Goal: Task Accomplishment & Management: Use online tool/utility

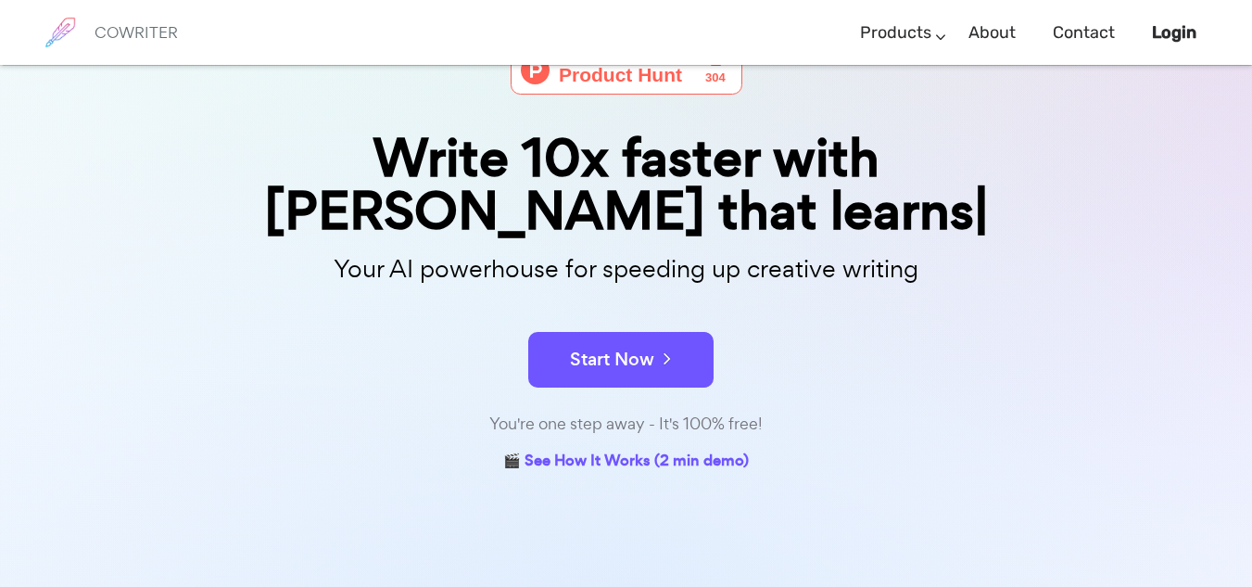
scroll to position [116, 0]
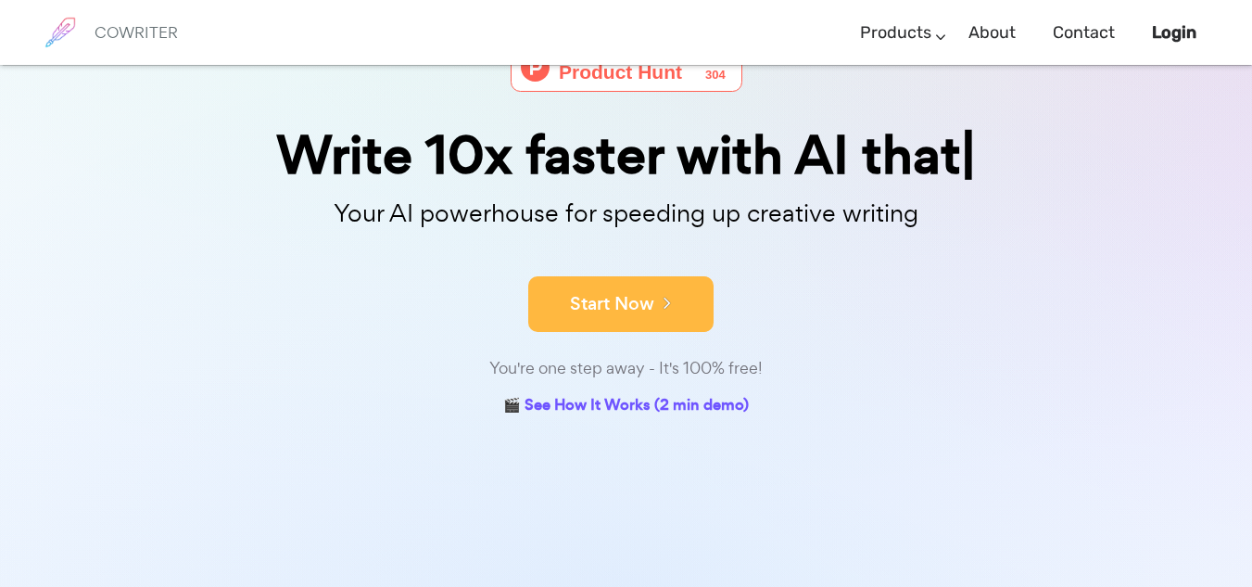
click at [625, 330] on button "Start Now" at bounding box center [620, 304] width 185 height 56
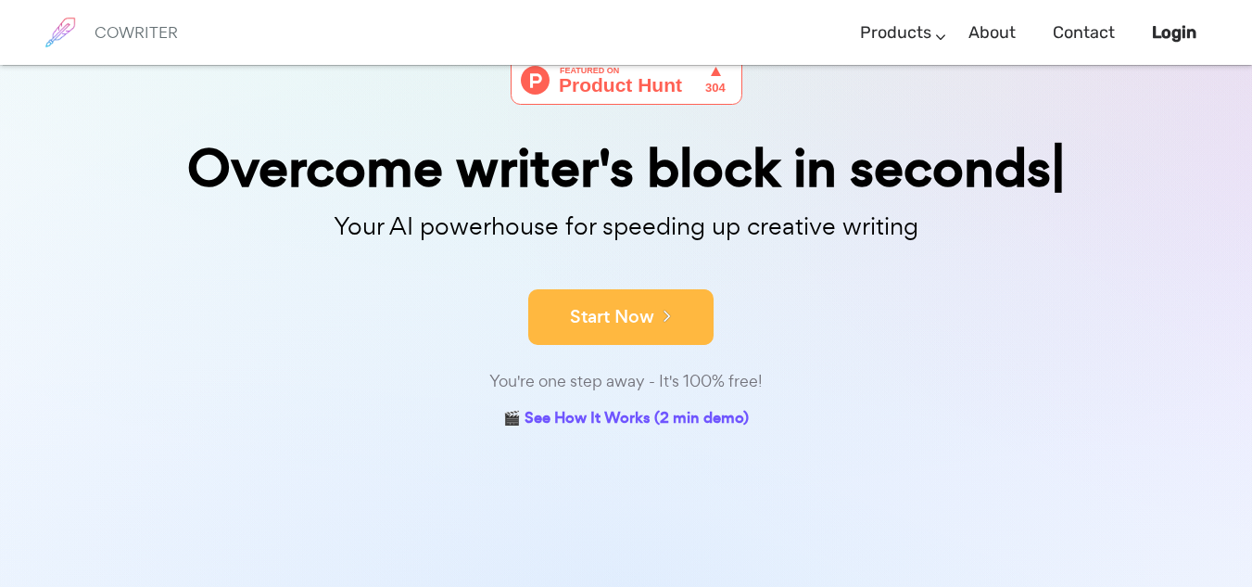
scroll to position [0, 0]
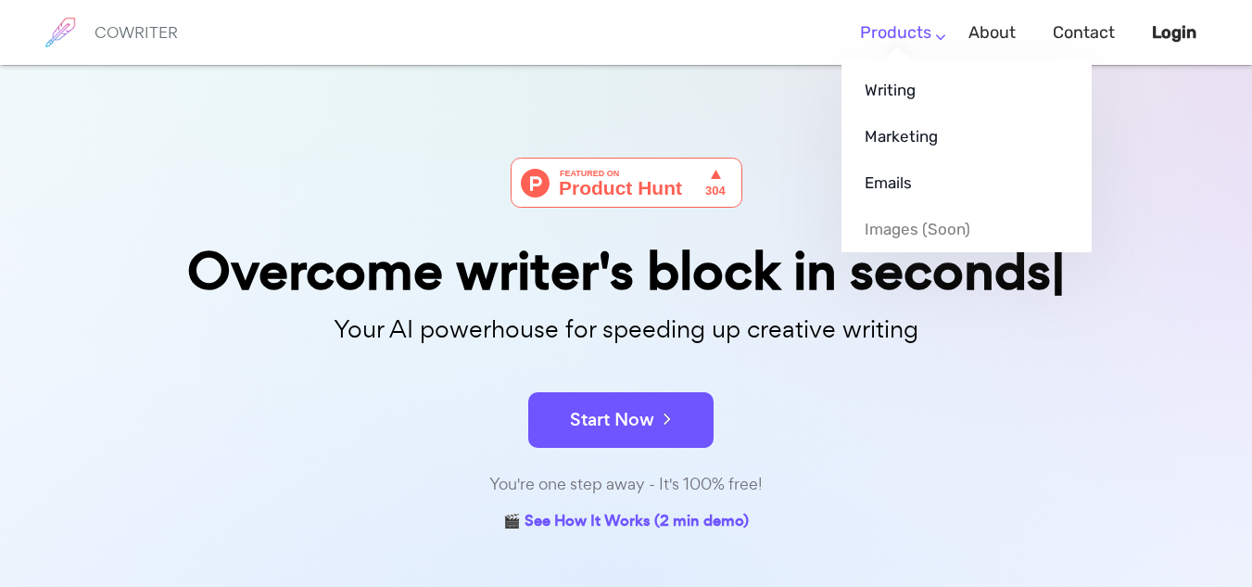
click at [909, 55] on link "Products" at bounding box center [895, 33] width 71 height 55
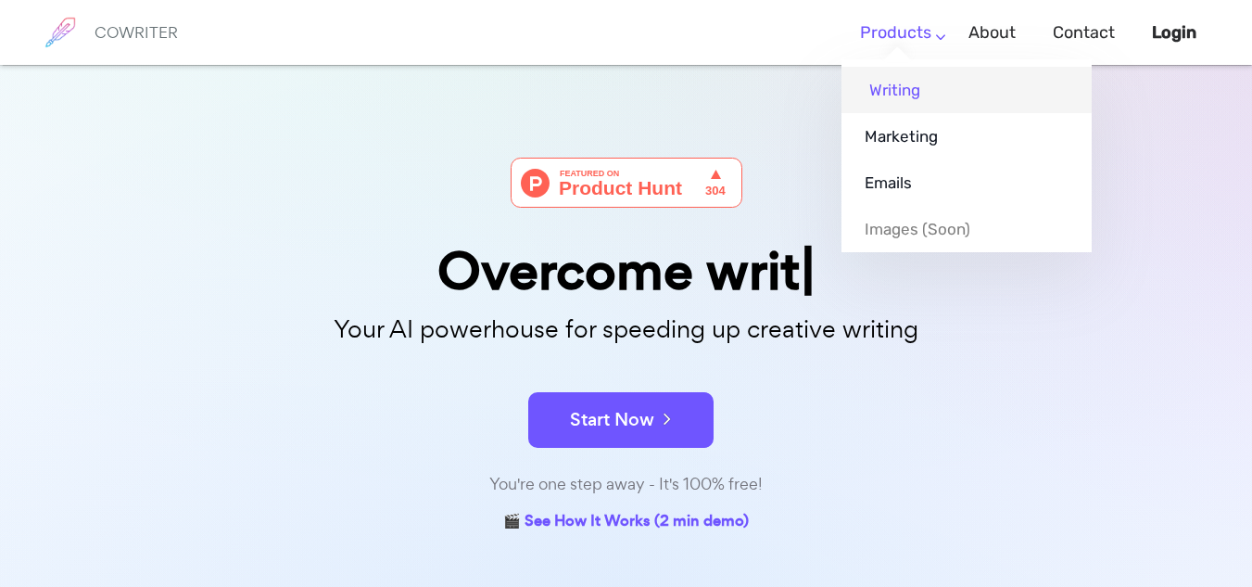
click at [906, 102] on link "Writing" at bounding box center [967, 90] width 250 height 46
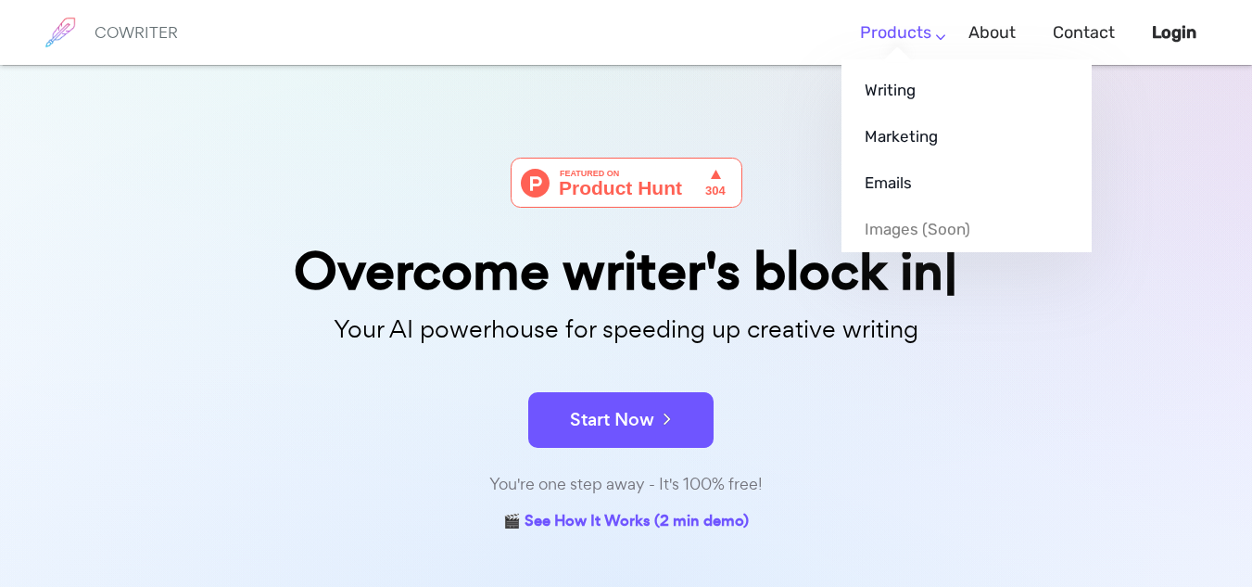
click at [896, 41] on link "Products" at bounding box center [895, 33] width 71 height 55
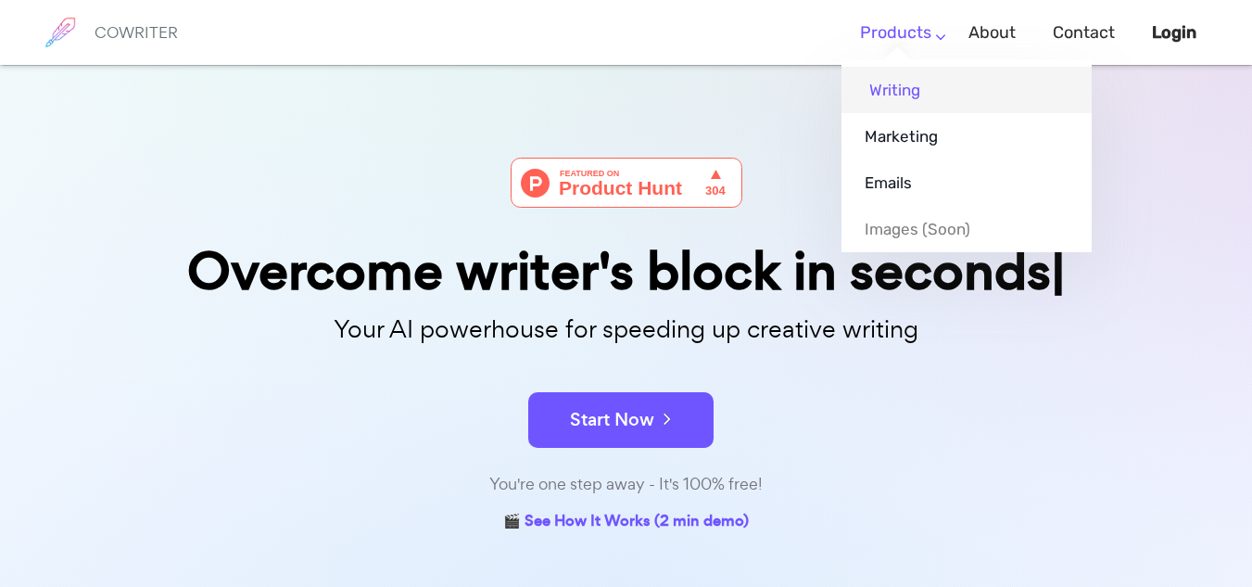
click at [930, 105] on link "Writing" at bounding box center [967, 90] width 250 height 46
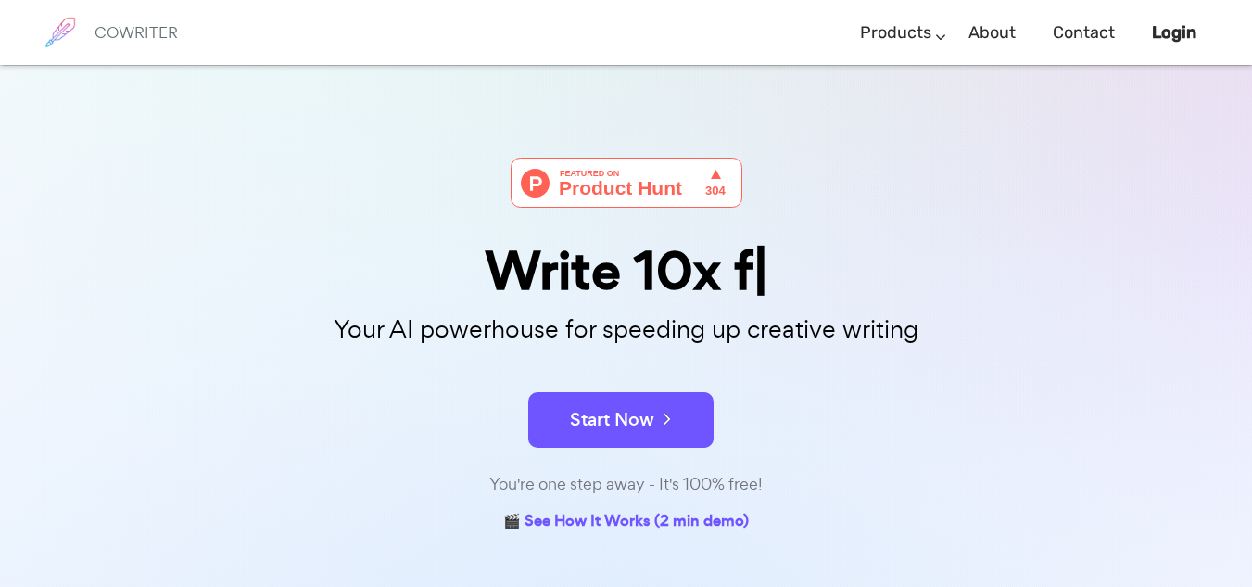
click at [596, 178] on img at bounding box center [627, 183] width 232 height 50
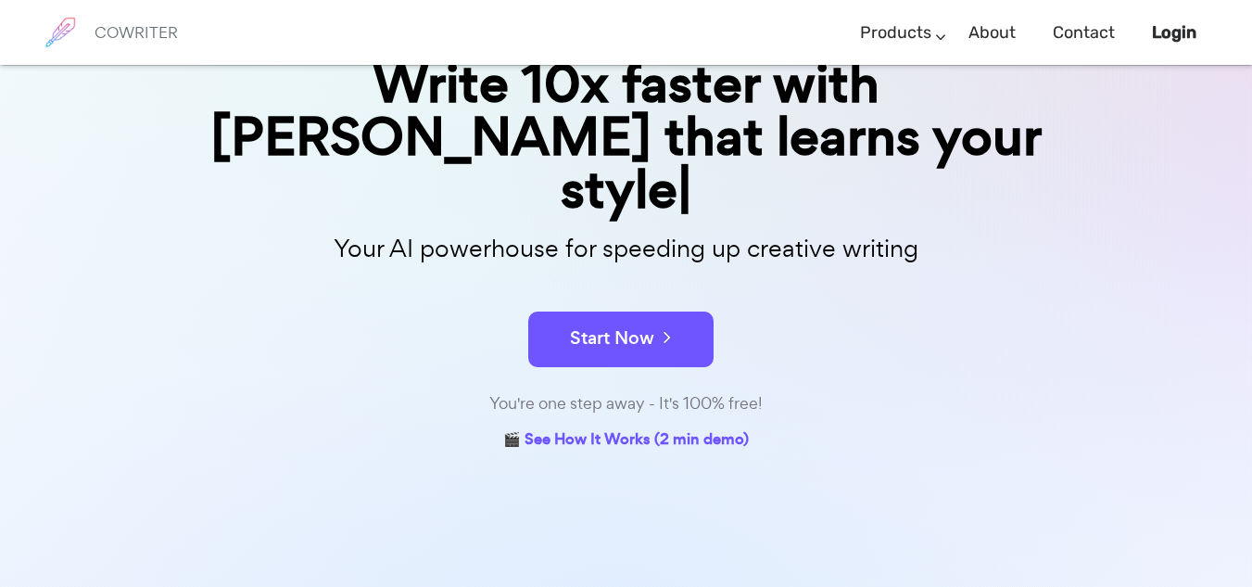
scroll to position [188, 0]
click at [763, 415] on div "🎬 See How It Works (2 min demo)" at bounding box center [626, 434] width 927 height 39
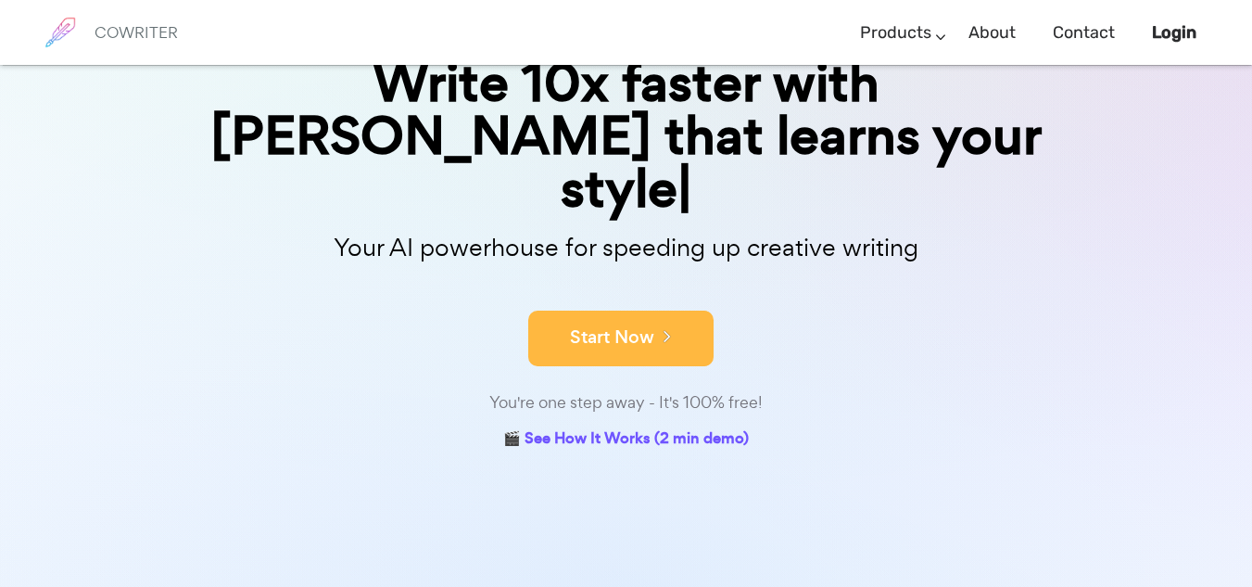
click at [690, 310] on button "Start Now" at bounding box center [620, 338] width 185 height 56
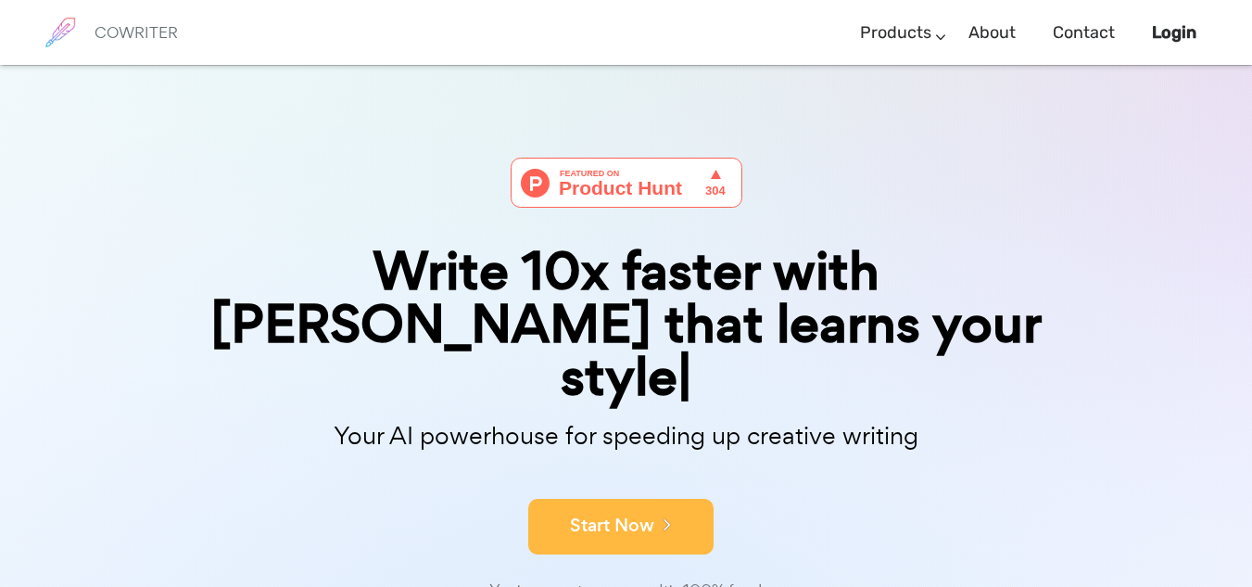
click at [704, 499] on button "Start Now" at bounding box center [620, 527] width 185 height 56
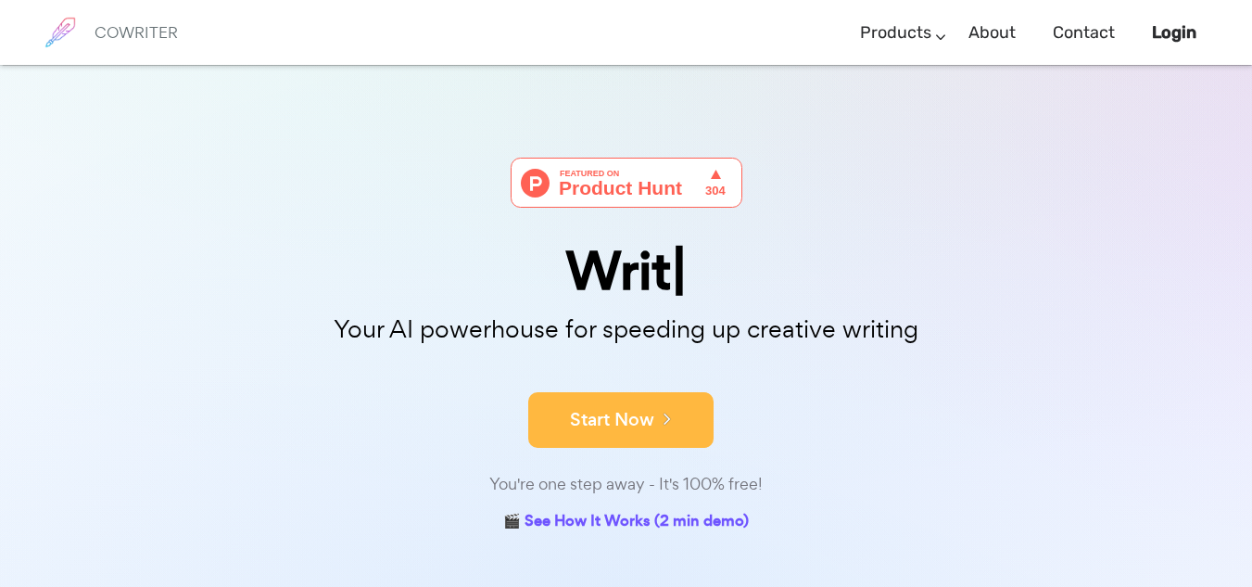
click at [629, 420] on button "Start Now" at bounding box center [620, 420] width 185 height 56
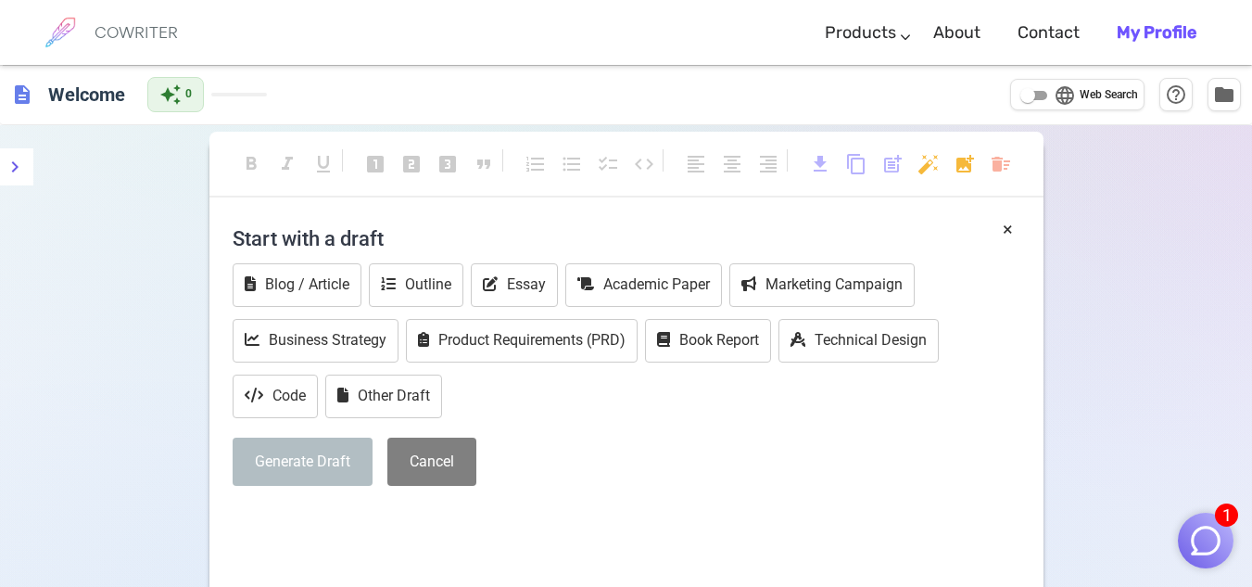
click at [514, 528] on p "﻿" at bounding box center [627, 519] width 788 height 27
click at [418, 393] on button "Other Draft" at bounding box center [383, 396] width 117 height 44
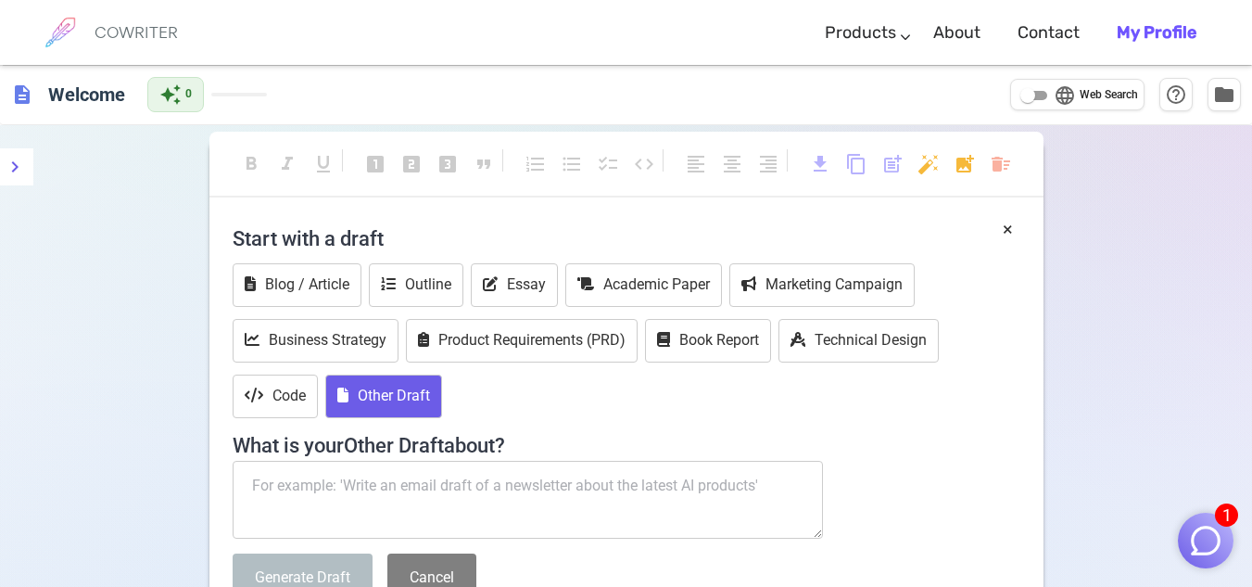
click at [454, 495] on textarea at bounding box center [528, 500] width 591 height 78
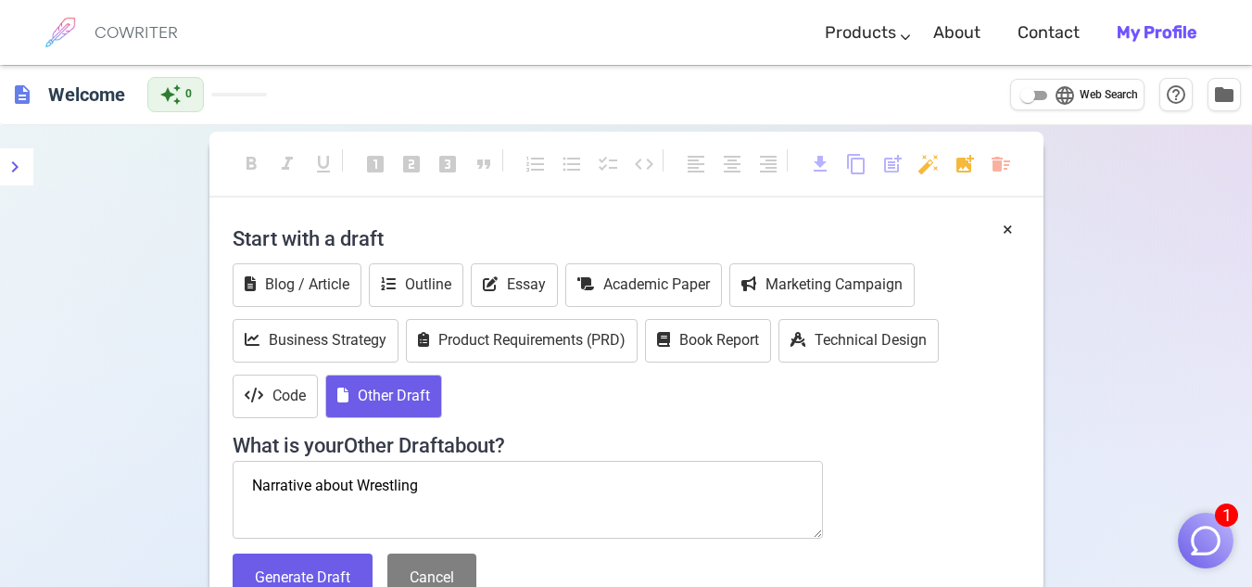
type textarea "Narrative about Wrestling"
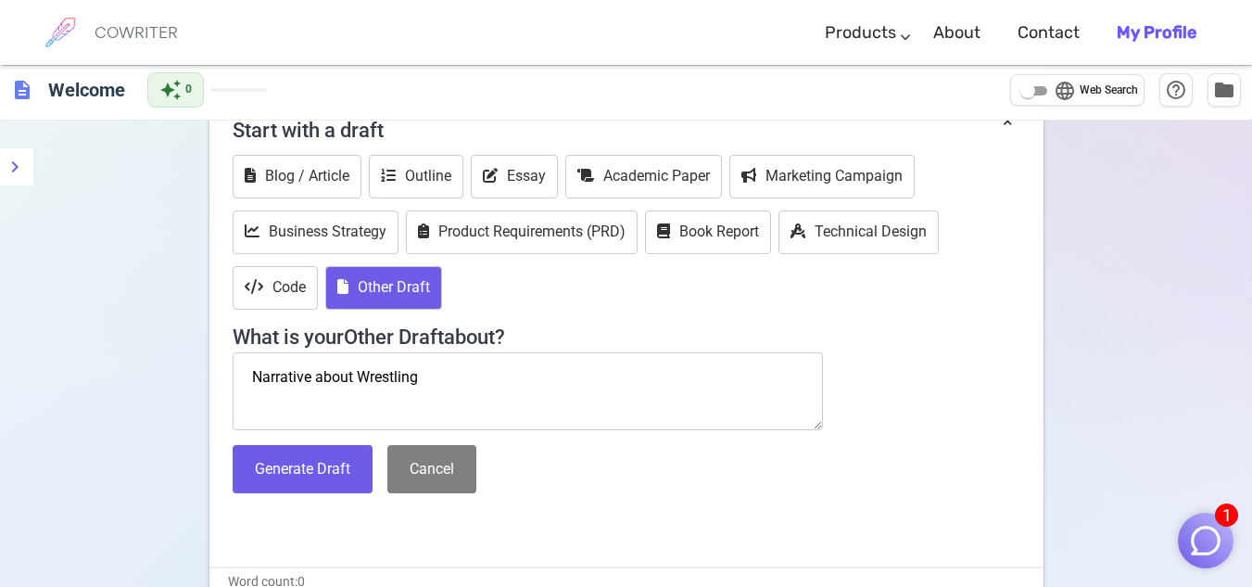
scroll to position [171, 0]
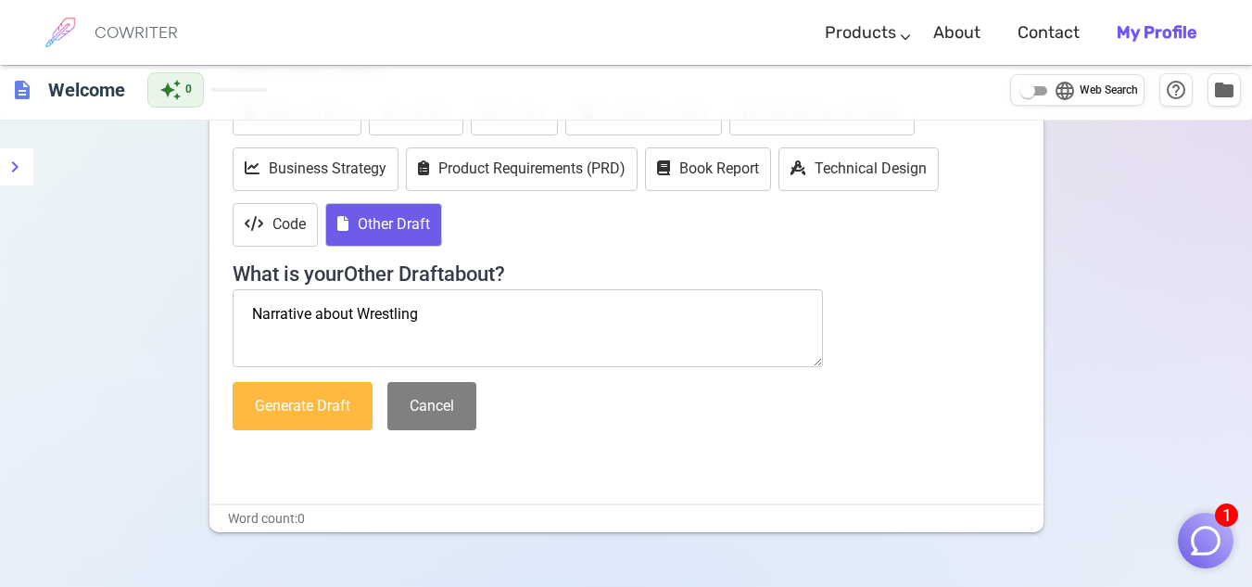
click at [318, 408] on button "Generate Draft" at bounding box center [303, 406] width 140 height 49
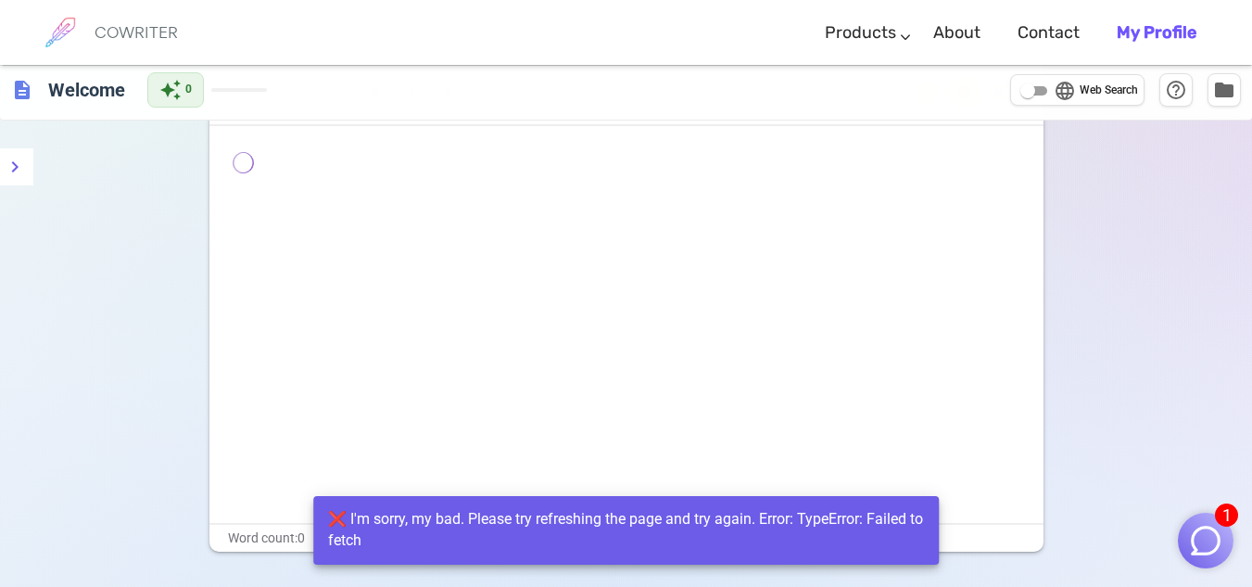
scroll to position [0, 0]
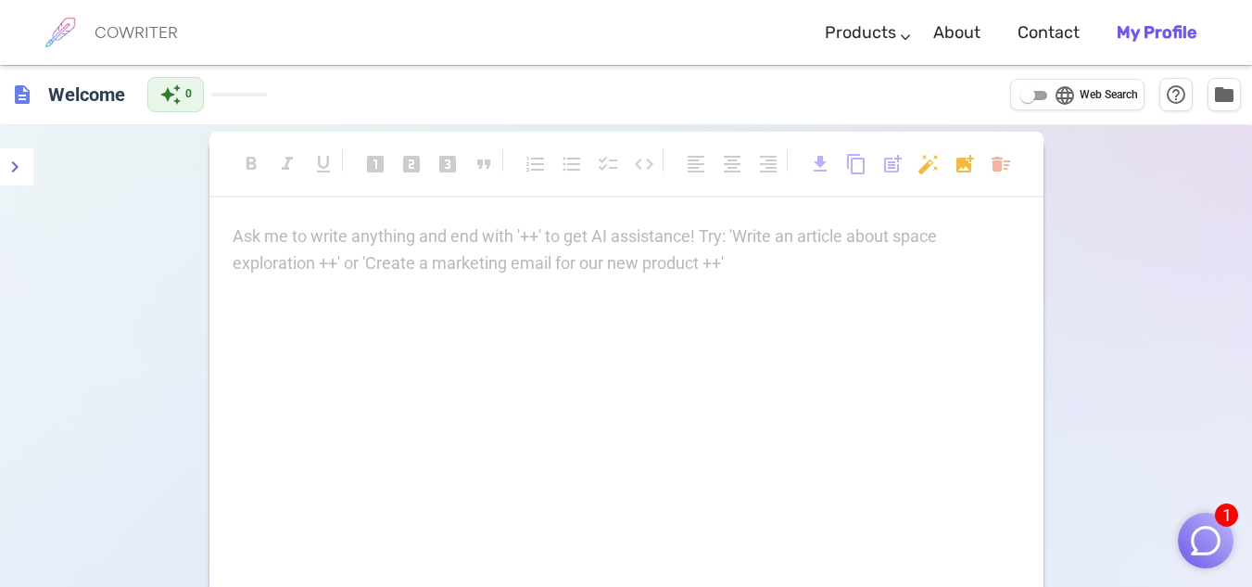
click at [1196, 541] on img "button" at bounding box center [1205, 540] width 35 height 35
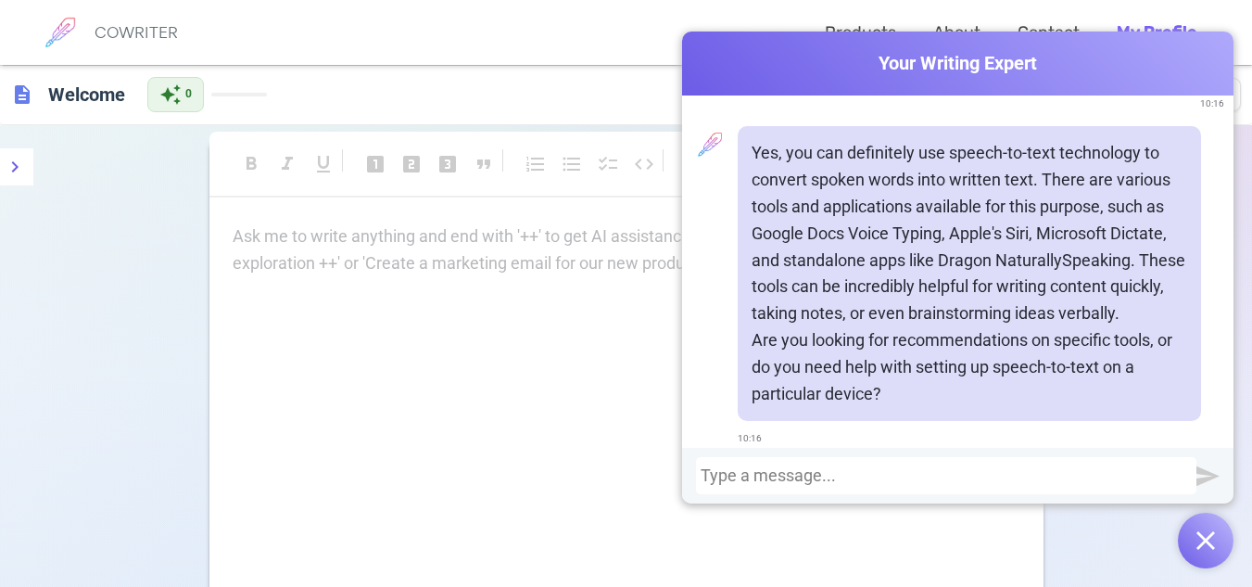
scroll to position [192, 0]
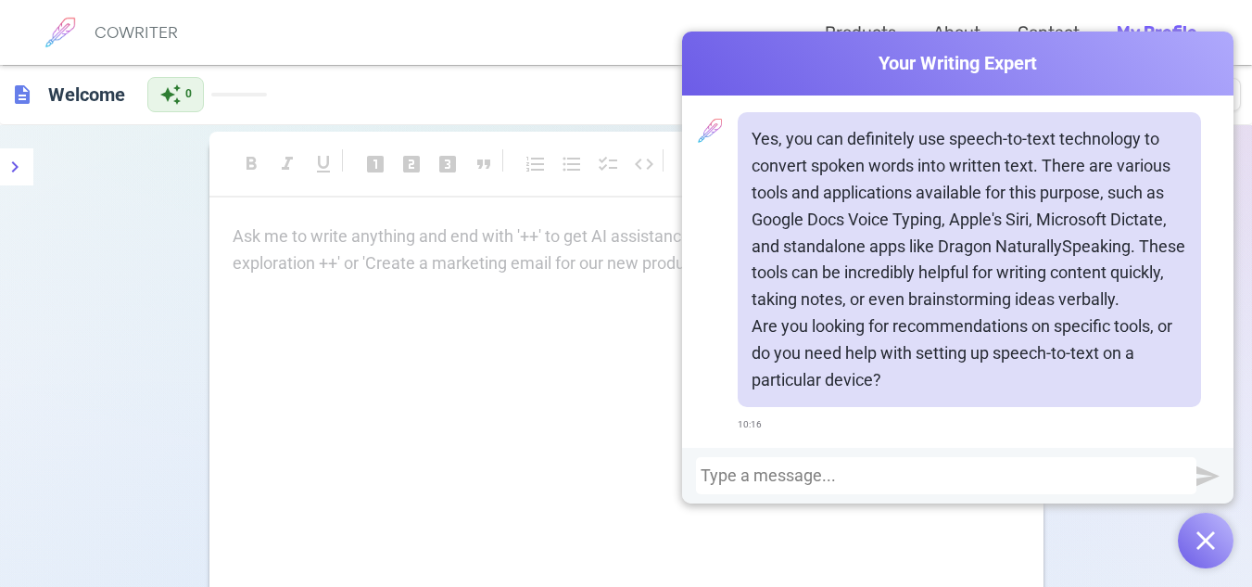
click at [1218, 566] on div "Cowriter Your Writing Expert Hey! Do you need any help with writing [DATE]? 10:…" at bounding box center [957, 300] width 551 height 537
click at [845, 480] on div at bounding box center [946, 475] width 491 height 19
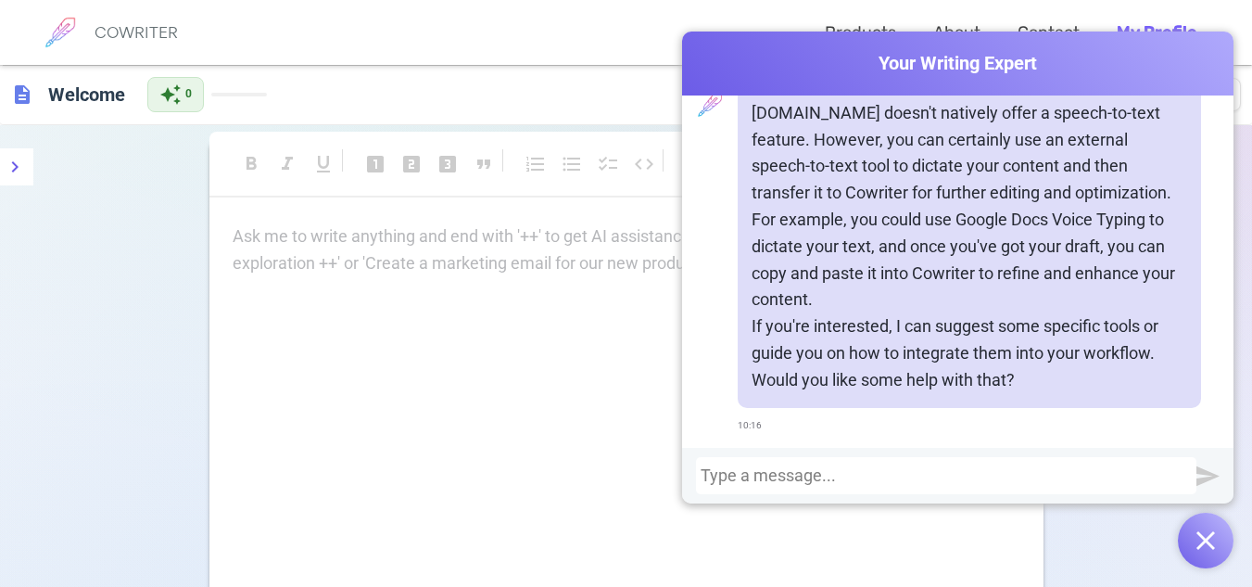
scroll to position [649, 0]
click at [1198, 539] on img "button" at bounding box center [1205, 540] width 19 height 19
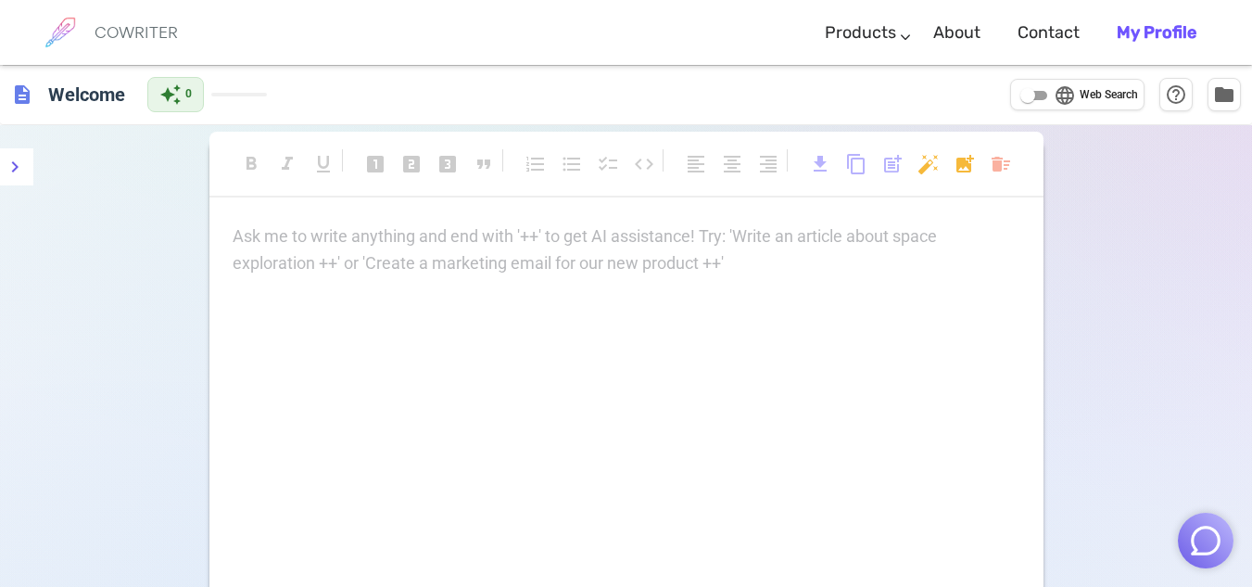
click at [376, 243] on p "Ask me to write anything and end with '++' to get AI assistance! Try: 'Write an…" at bounding box center [627, 236] width 788 height 27
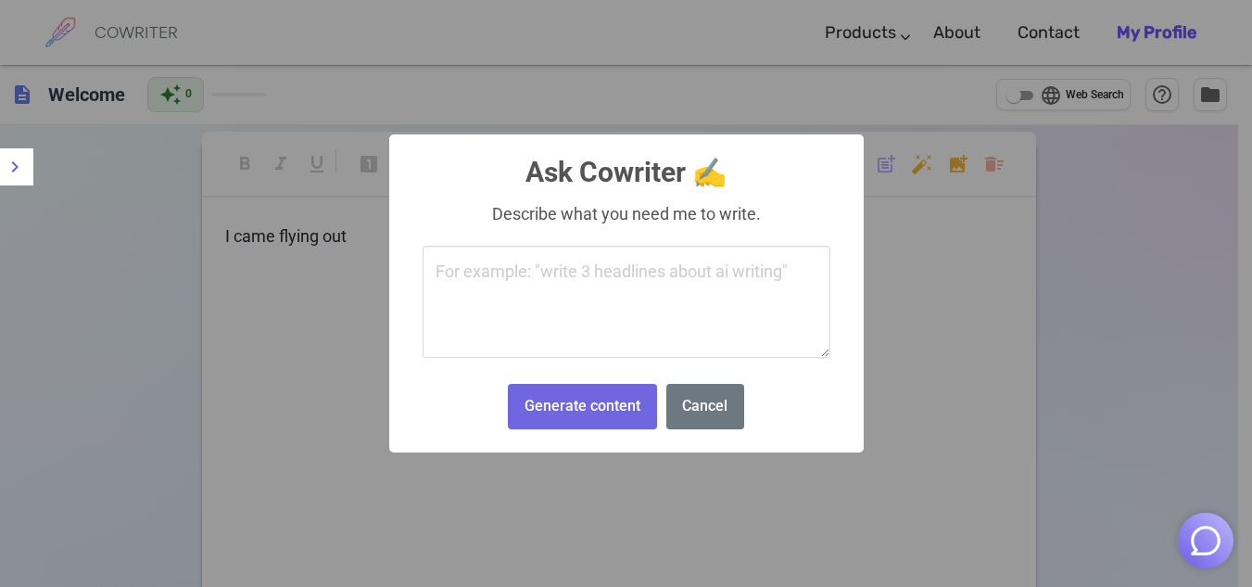
click at [930, 169] on body "COWRITER Products Writing Marketing Emails Images (soon) About Contact My Profi…" at bounding box center [626, 381] width 1252 height 763
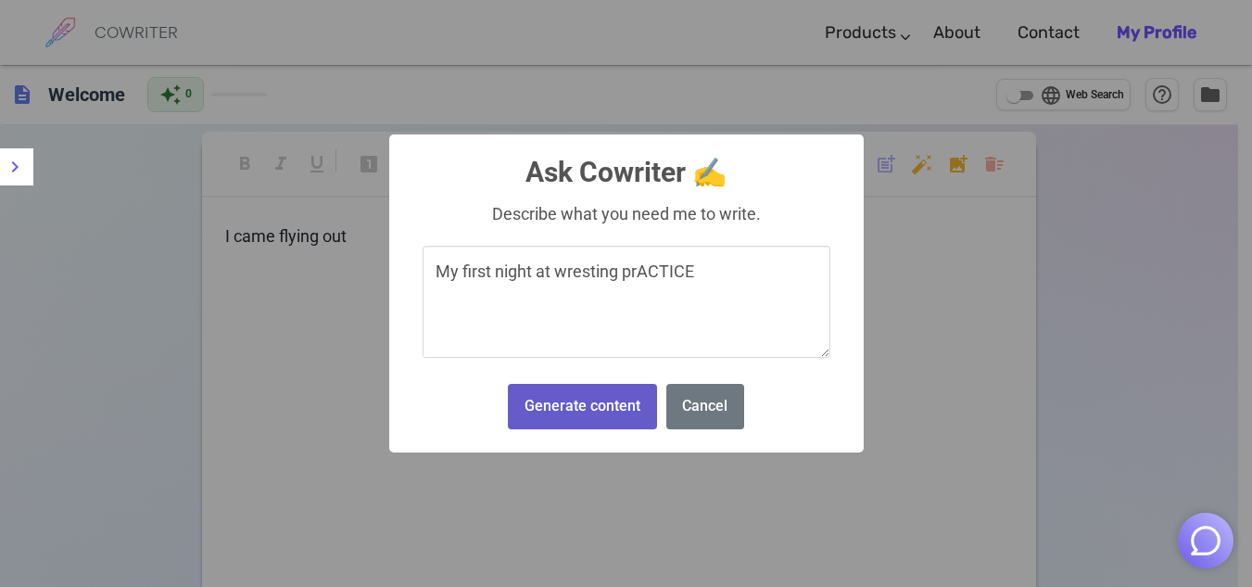
type textarea "My first night at wresting prACTICE"
click at [563, 424] on button "Generate content" at bounding box center [582, 406] width 148 height 45
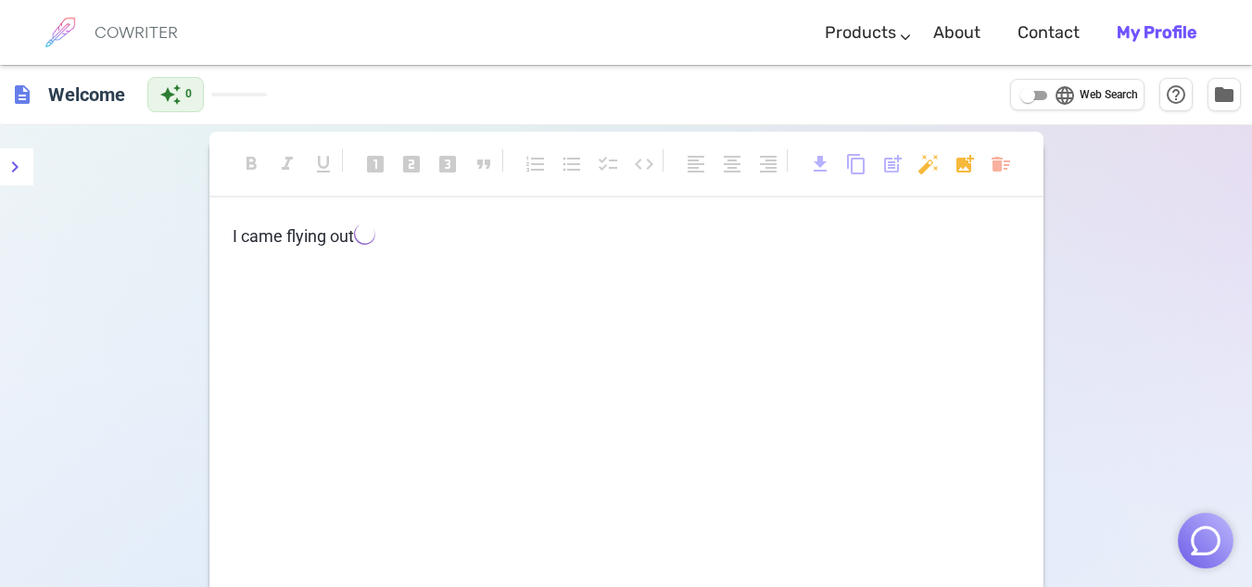
click at [367, 259] on div "I came flying out ﻿ ﻿" at bounding box center [626, 408] width 834 height 371
click at [380, 245] on p "I came flying out ﻿ ﻿" at bounding box center [627, 236] width 788 height 27
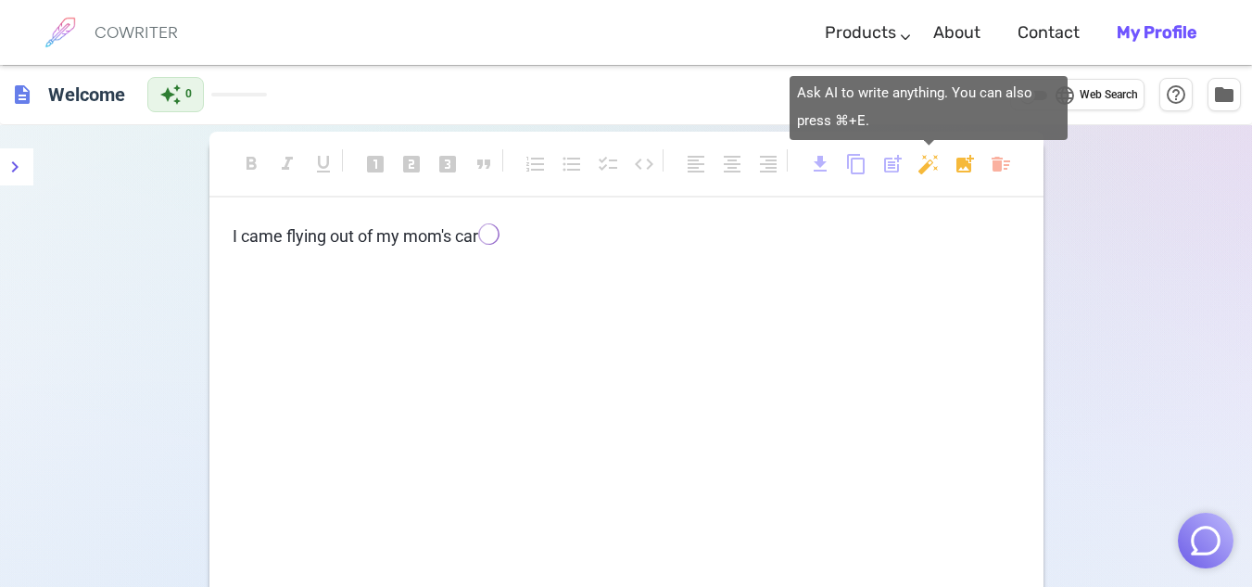
click at [918, 173] on body "COWRITER Products Writing Marketing Emails Images (soon) About Contact My Profi…" at bounding box center [626, 382] width 1252 height 764
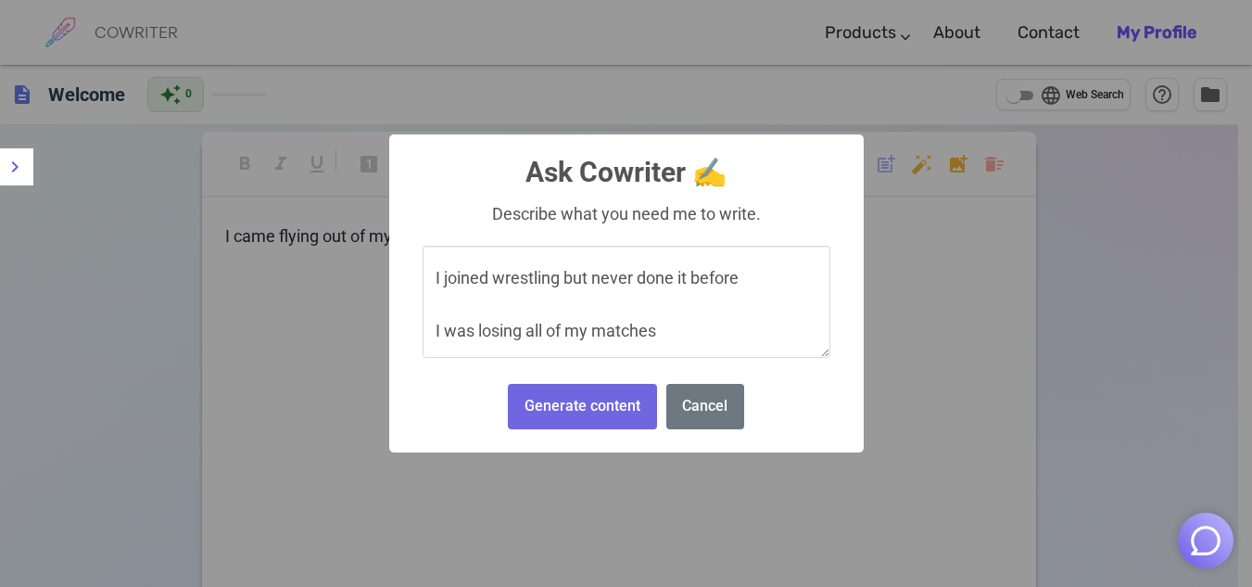
scroll to position [85, 0]
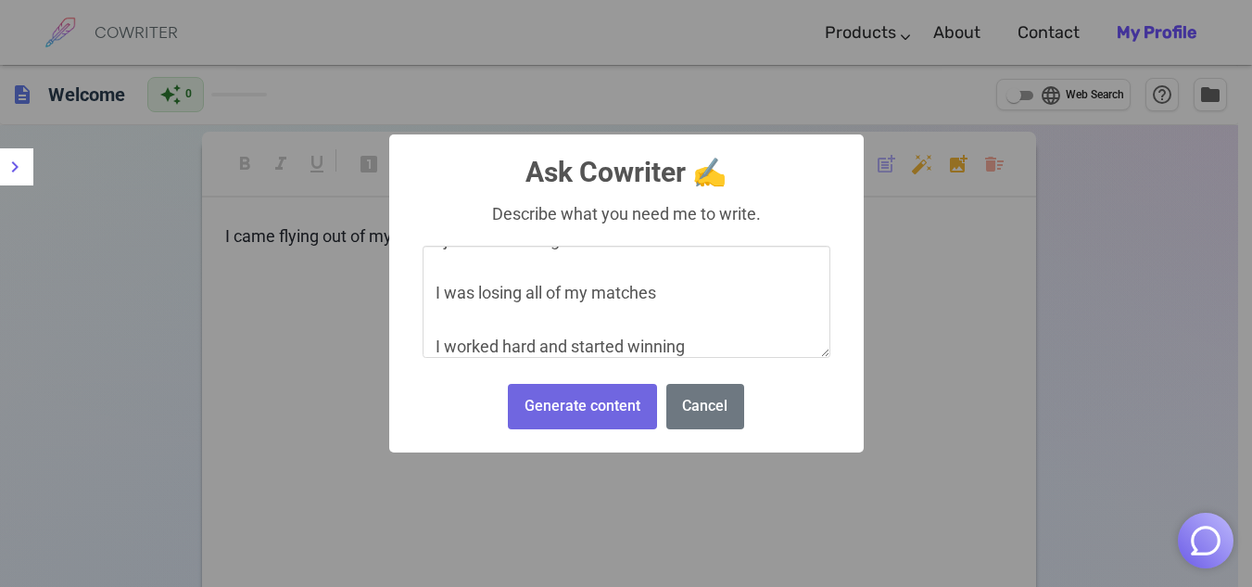
type textarea "My first night of wrestling practice I joined wrestling but never done it befor…"
click at [566, 429] on button "Generate content" at bounding box center [582, 406] width 148 height 45
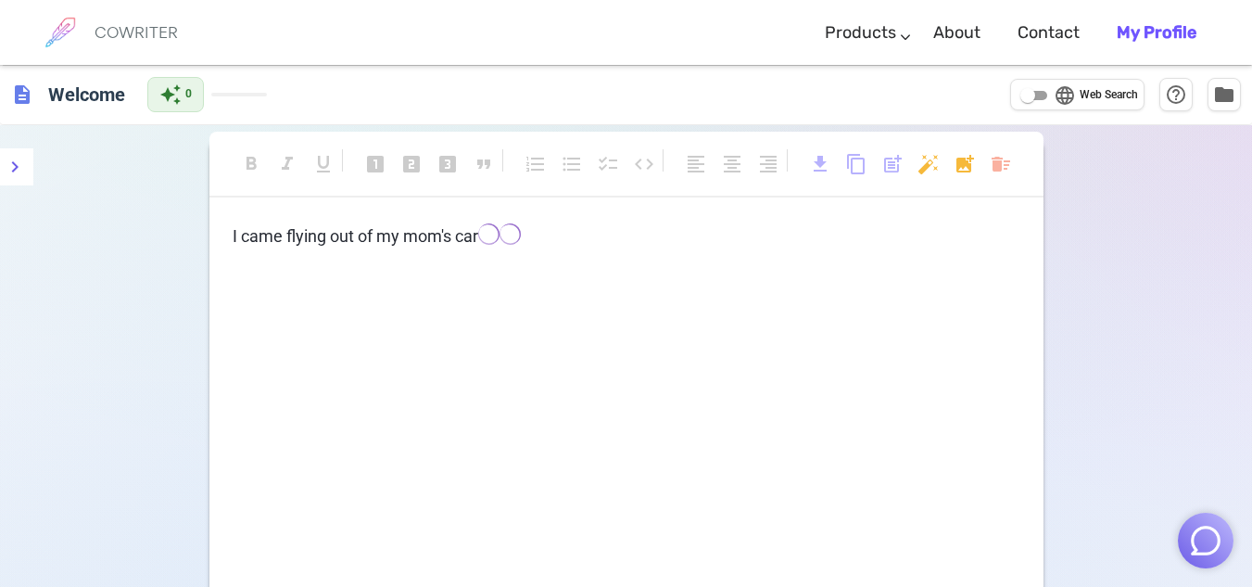
click at [1038, 103] on input "language Web Search" at bounding box center [1027, 95] width 67 height 22
checkbox input "true"
click at [890, 176] on span "post_add" at bounding box center [892, 166] width 22 height 27
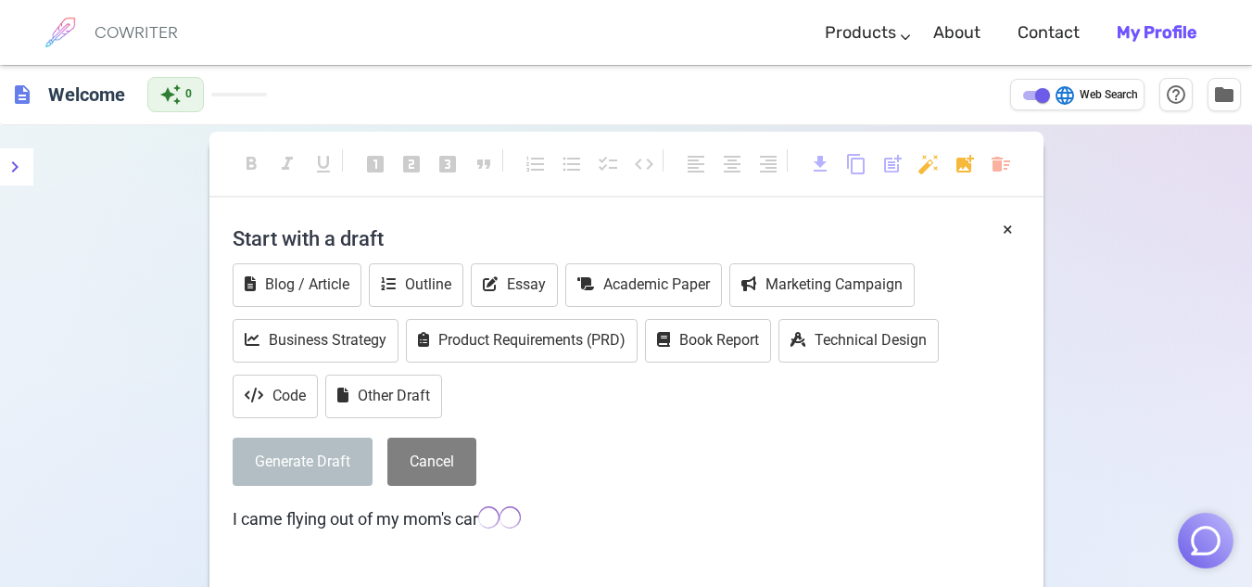
click at [508, 532] on p "I came flying out of my mom's car ﻿ ﻿ ﻿ ﻿" at bounding box center [627, 519] width 788 height 27
click at [507, 519] on span "﻿" at bounding box center [510, 516] width 21 height 21
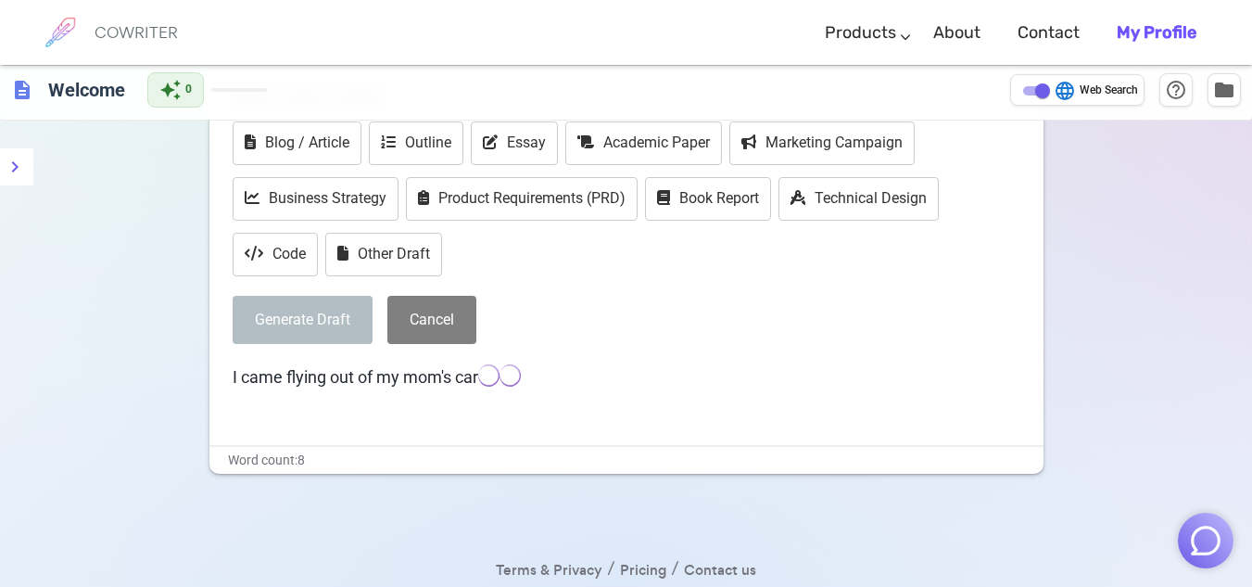
scroll to position [0, 0]
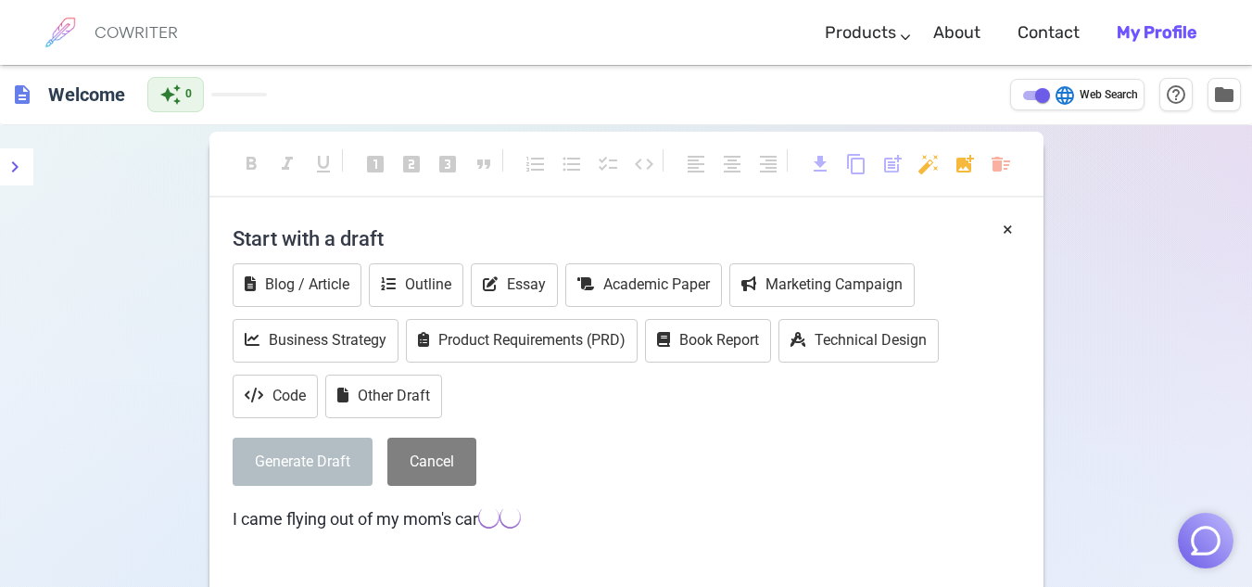
click at [892, 172] on span "post_add" at bounding box center [892, 164] width 22 height 22
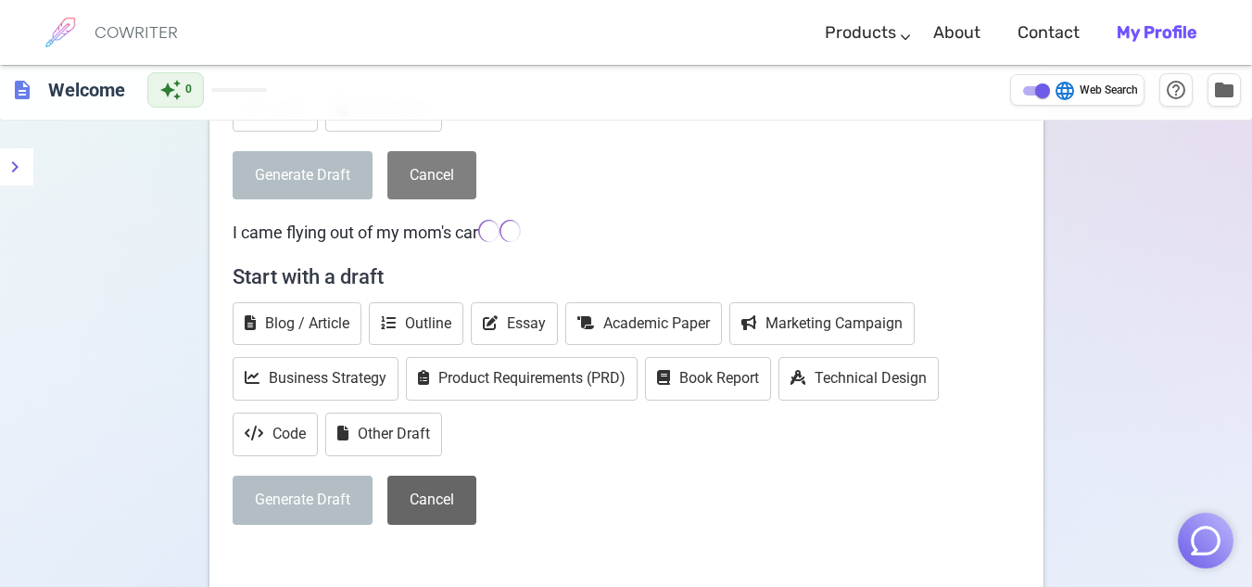
click at [453, 504] on button "Cancel" at bounding box center [431, 499] width 89 height 49
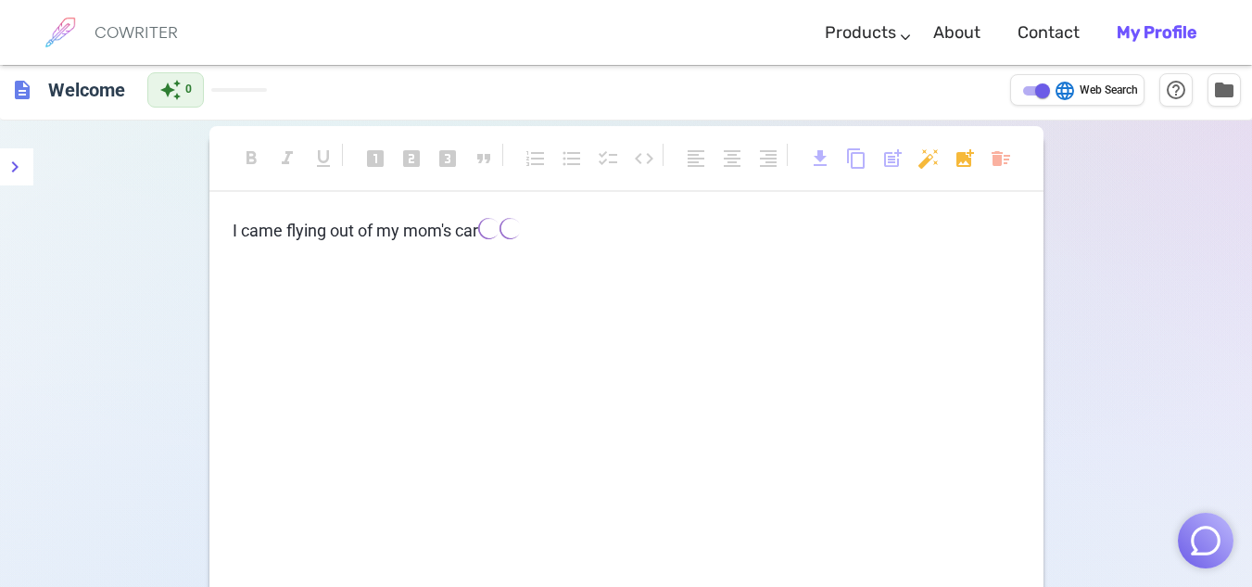
scroll to position [4, 0]
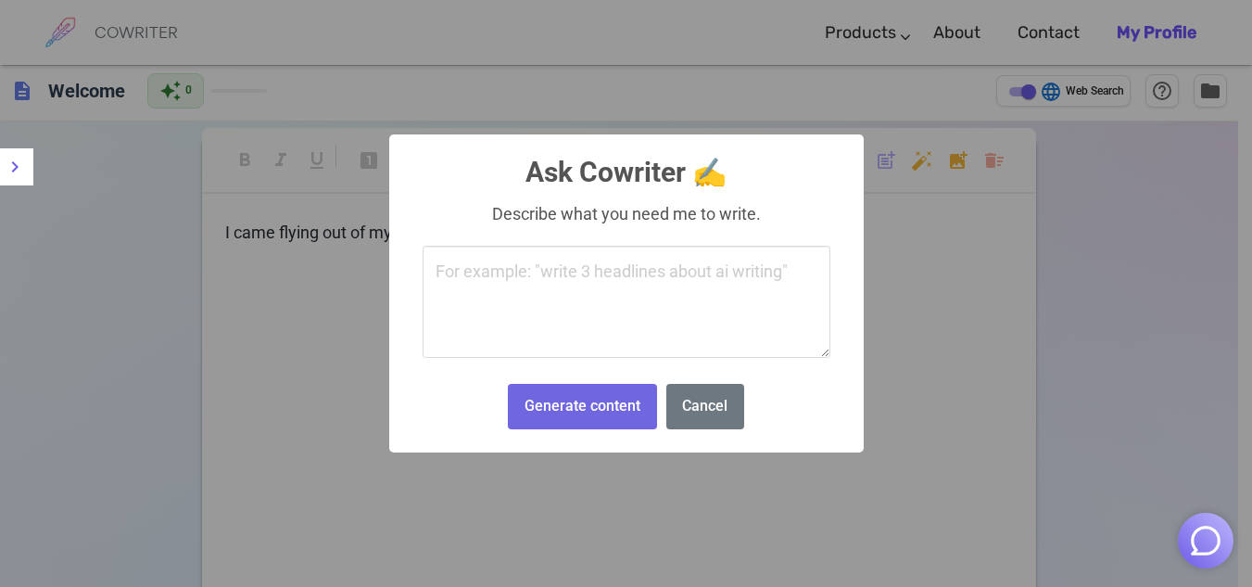
click at [927, 157] on body "COWRITER Products Writing Marketing Emails Images (soon) About Contact My Profi…" at bounding box center [626, 377] width 1252 height 763
click at [702, 428] on button "Cancel" at bounding box center [705, 406] width 78 height 45
